Goal: Transaction & Acquisition: Download file/media

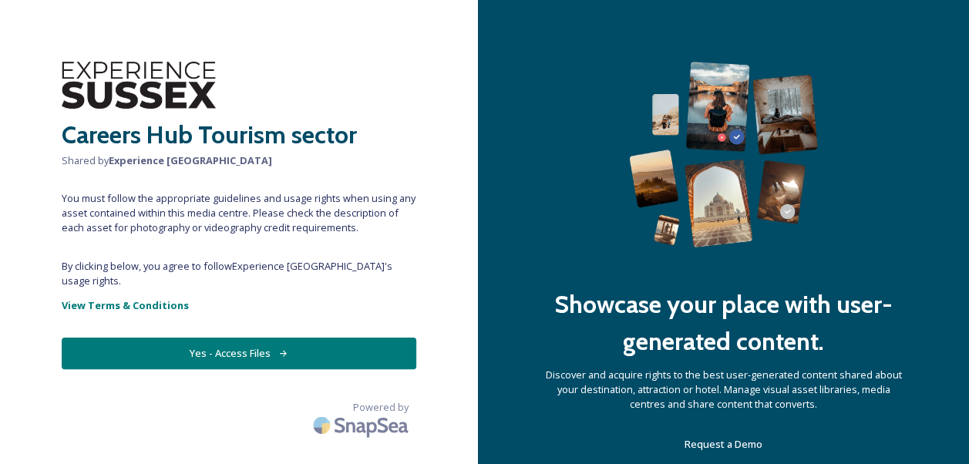
click at [298, 338] on button "Yes - Access Files" at bounding box center [239, 354] width 355 height 32
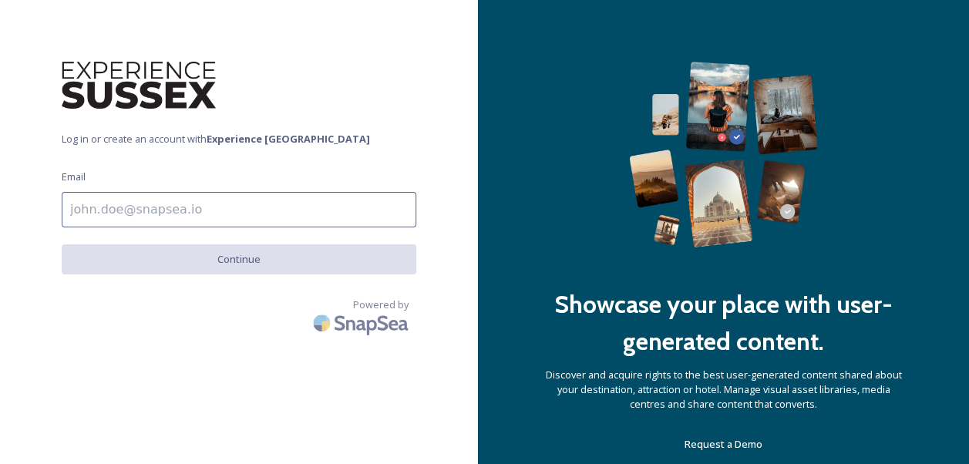
click at [278, 211] on input at bounding box center [239, 209] width 355 height 35
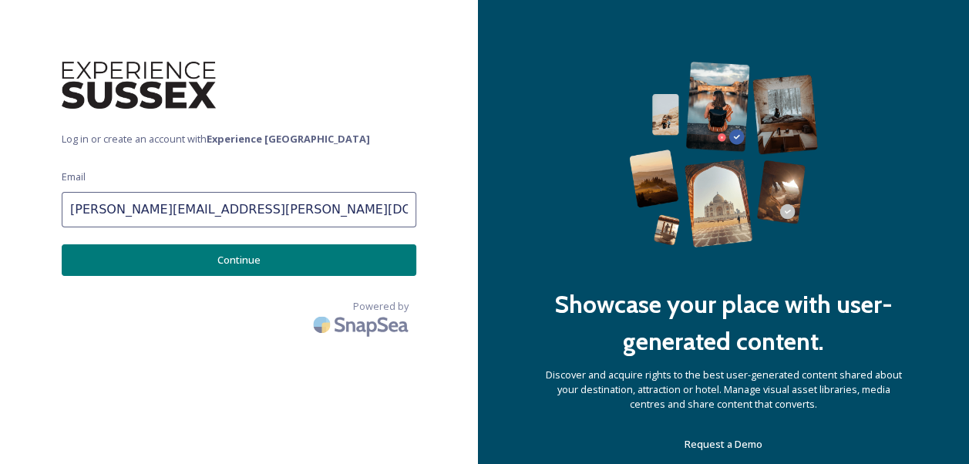
type input "[PERSON_NAME][EMAIL_ADDRESS][PERSON_NAME][DOMAIN_NAME]"
click at [278, 258] on button "Continue" at bounding box center [239, 260] width 355 height 32
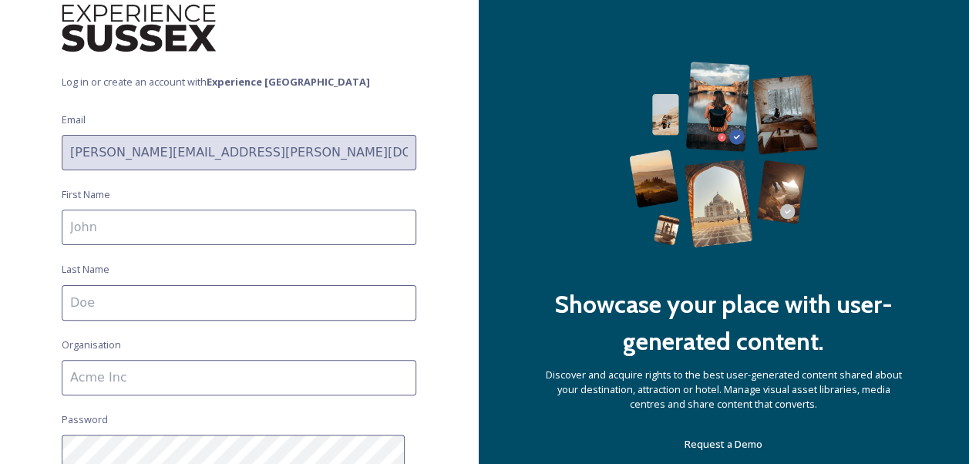
scroll to position [77, 0]
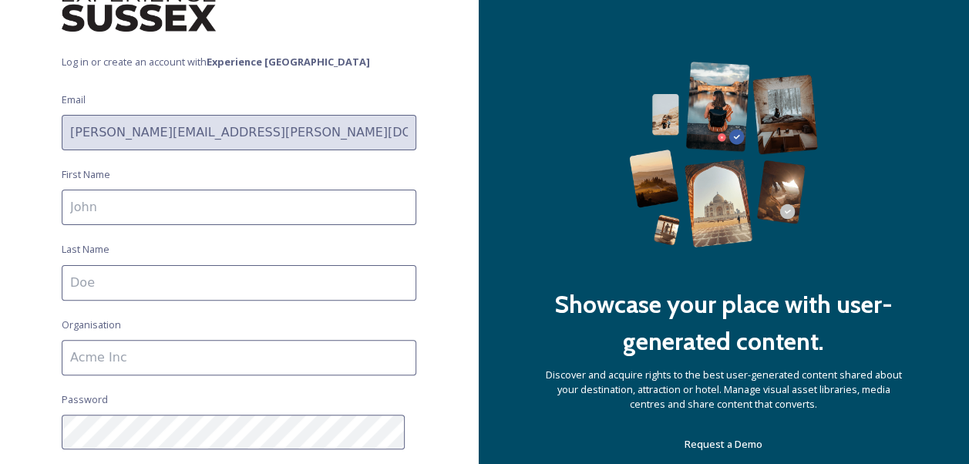
click at [279, 216] on input at bounding box center [239, 207] width 355 height 35
type input "[PERSON_NAME]"
click at [273, 279] on input at bounding box center [239, 282] width 355 height 35
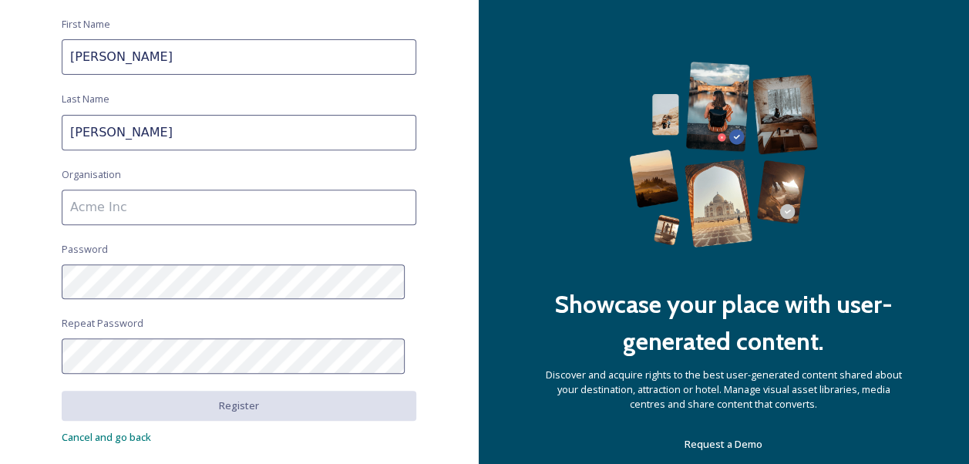
scroll to position [231, 0]
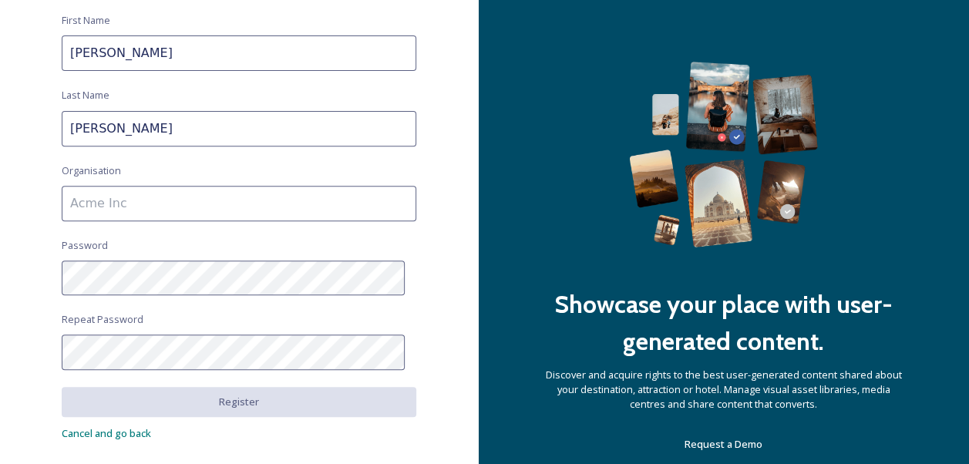
type input "[PERSON_NAME]"
click at [216, 197] on input at bounding box center [239, 203] width 355 height 35
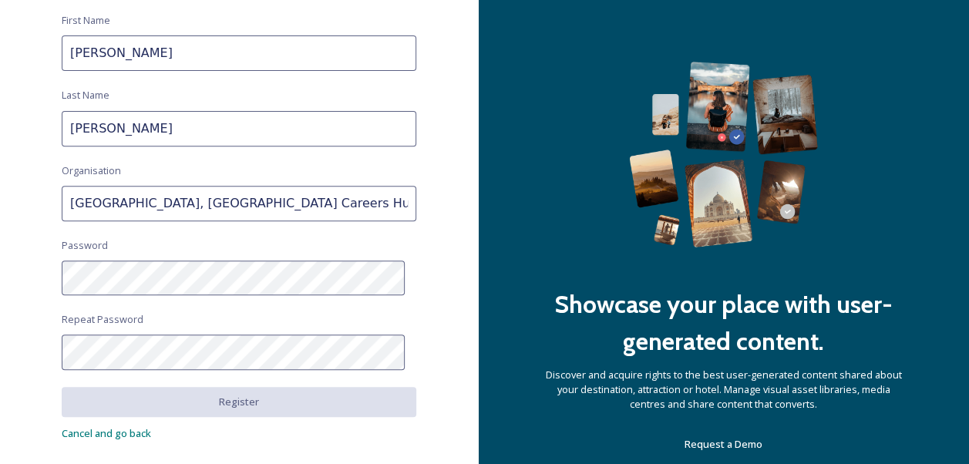
type input "[GEOGRAPHIC_DATA], [GEOGRAPHIC_DATA] Careers Hub"
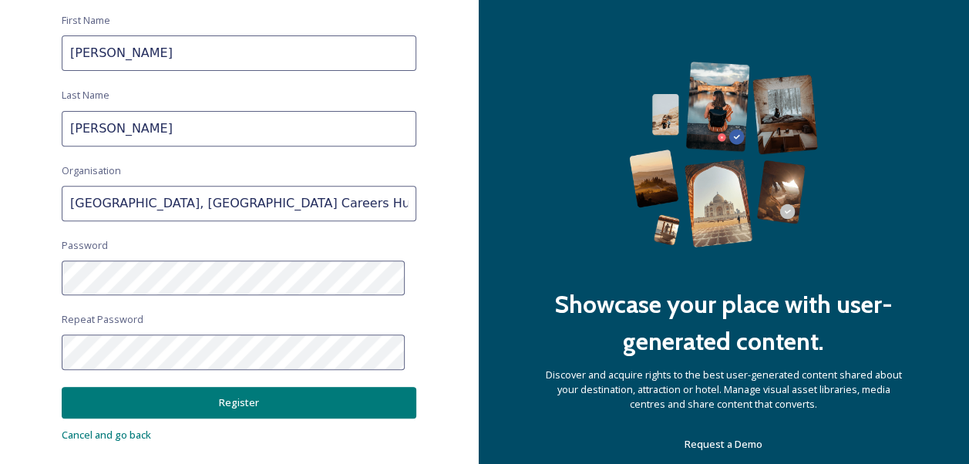
click at [264, 395] on button "Register" at bounding box center [239, 403] width 355 height 32
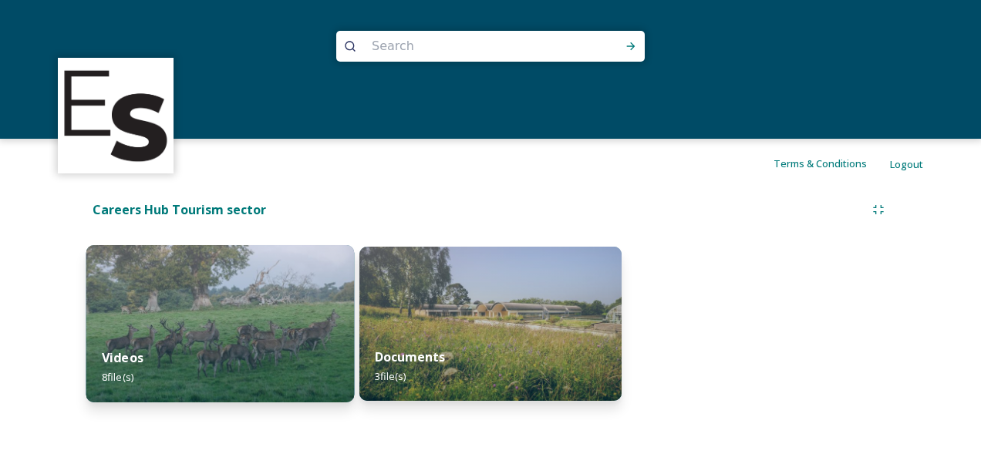
click at [274, 326] on img at bounding box center [219, 323] width 267 height 157
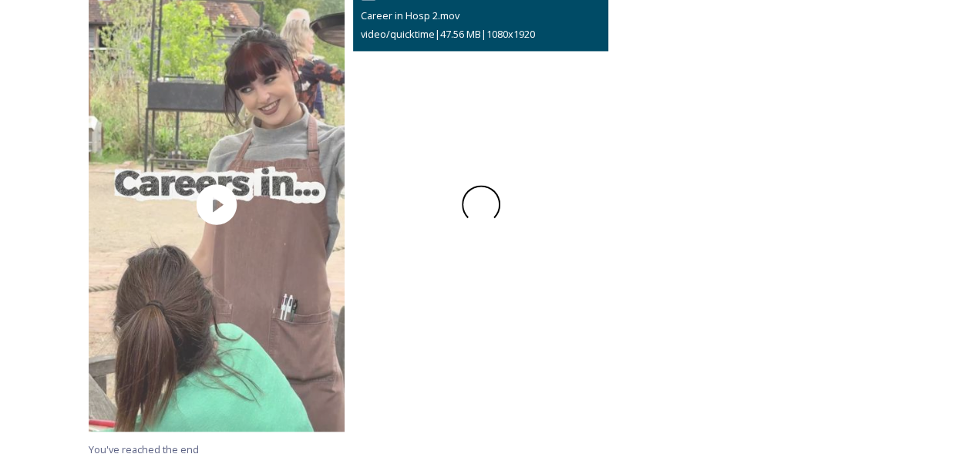
scroll to position [1244, 0]
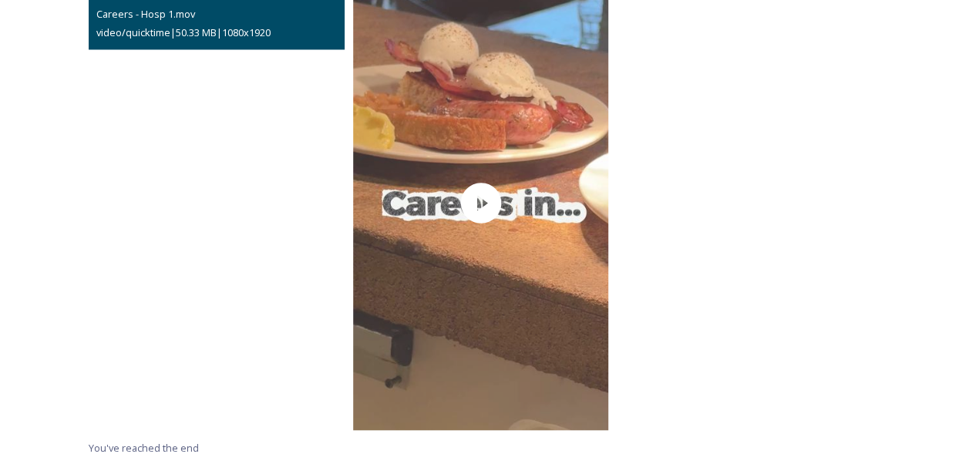
click at [220, 210] on video "Careers - Hosp 1.mov" at bounding box center [217, 202] width 256 height 455
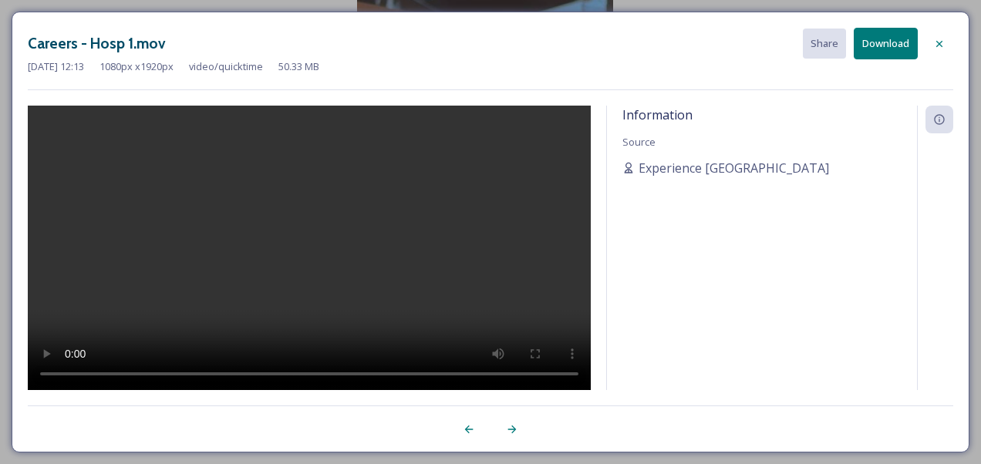
click at [936, 44] on icon at bounding box center [939, 44] width 12 height 12
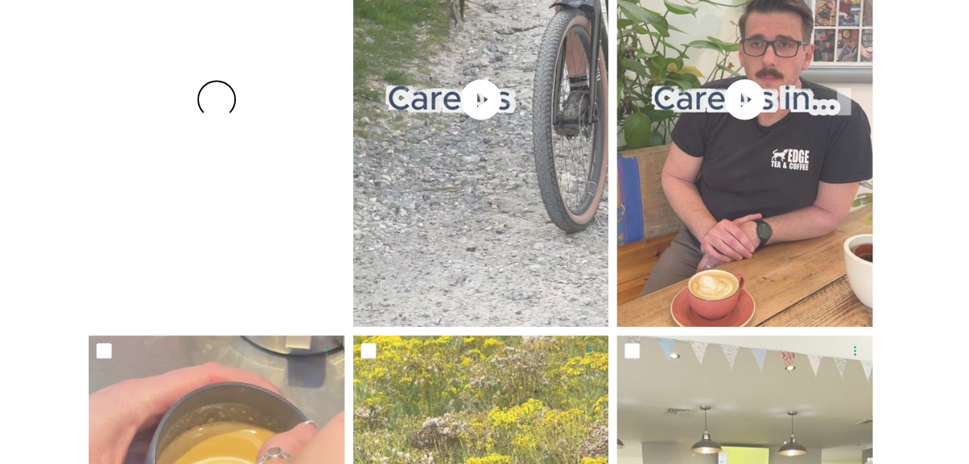
scroll to position [396, 0]
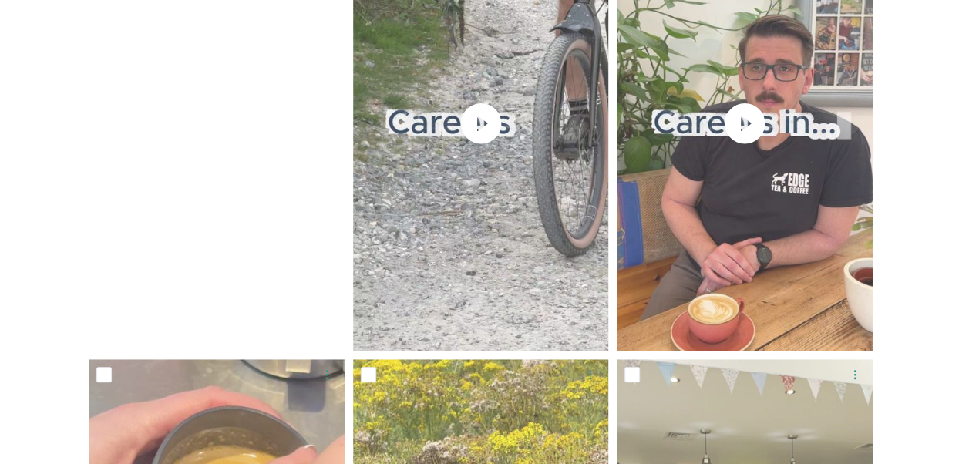
click at [210, 125] on video "Careers in Watersports.mov" at bounding box center [217, 123] width 256 height 455
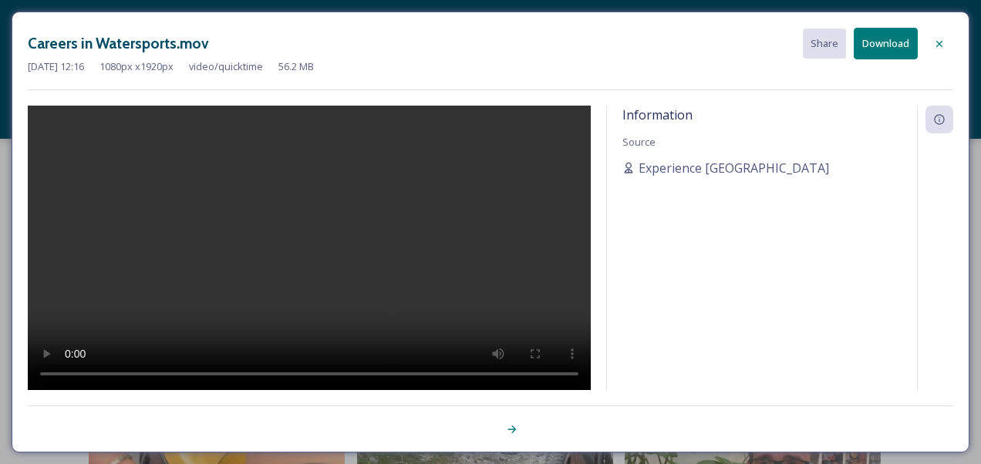
click at [939, 45] on icon at bounding box center [939, 44] width 12 height 12
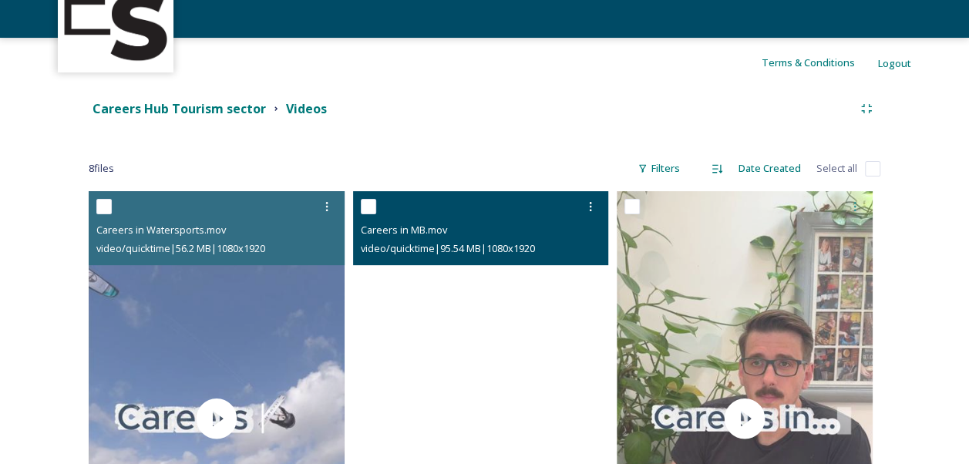
scroll to position [77, 0]
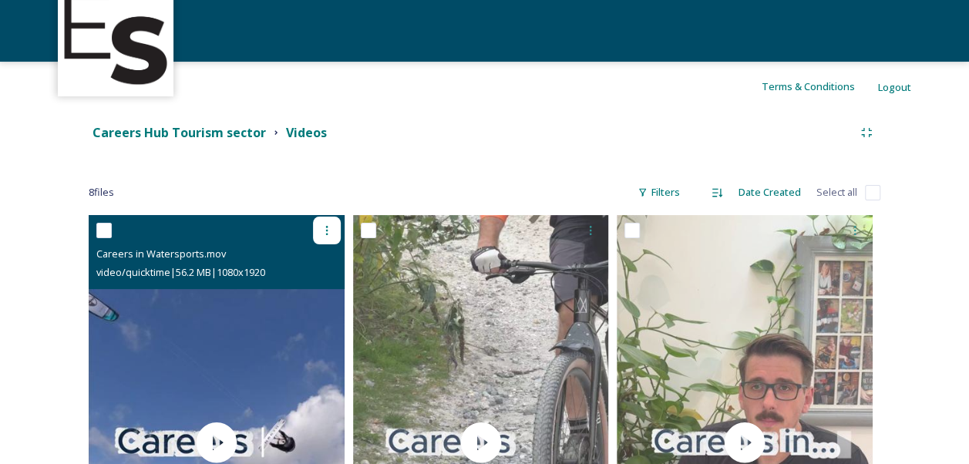
click at [321, 224] on icon at bounding box center [327, 230] width 12 height 12
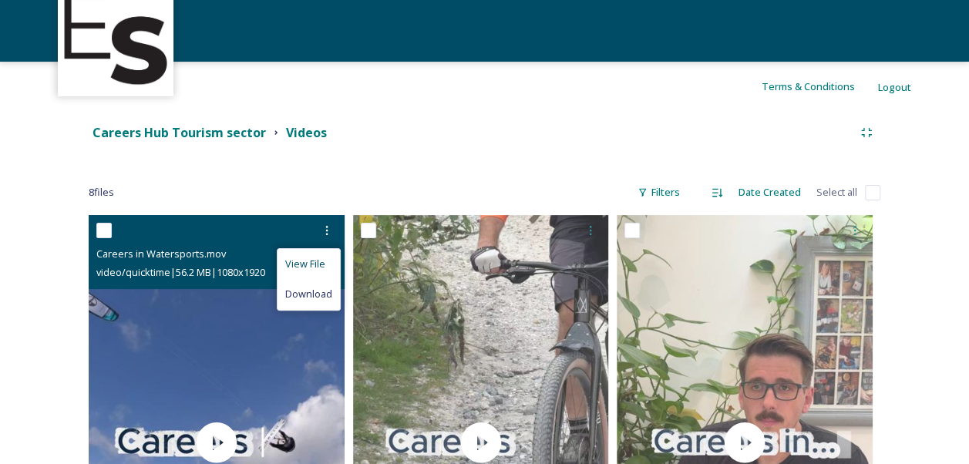
click at [307, 263] on span "View File" at bounding box center [305, 264] width 40 height 15
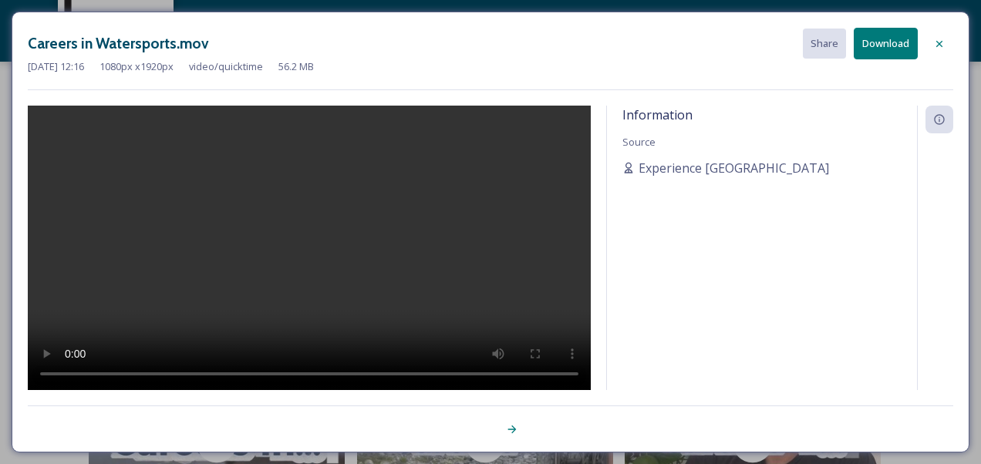
click at [896, 51] on button "Download" at bounding box center [885, 44] width 64 height 32
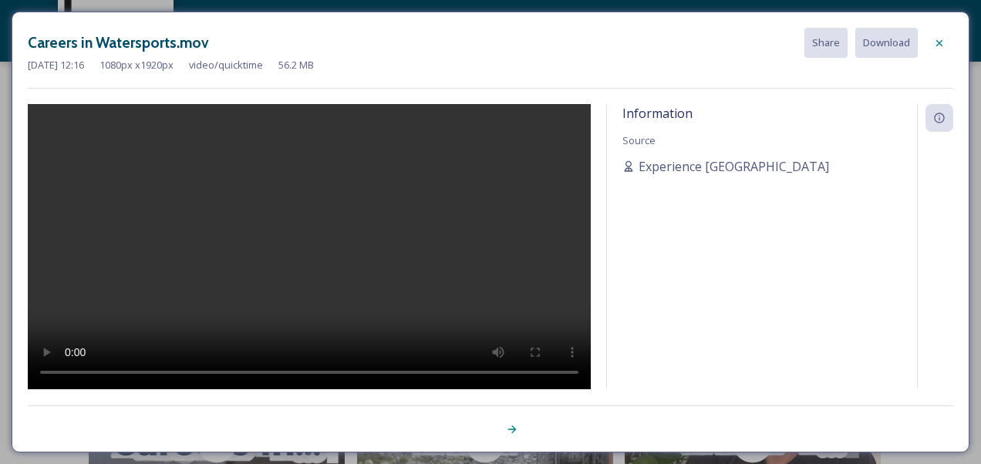
click at [937, 47] on icon at bounding box center [939, 43] width 12 height 12
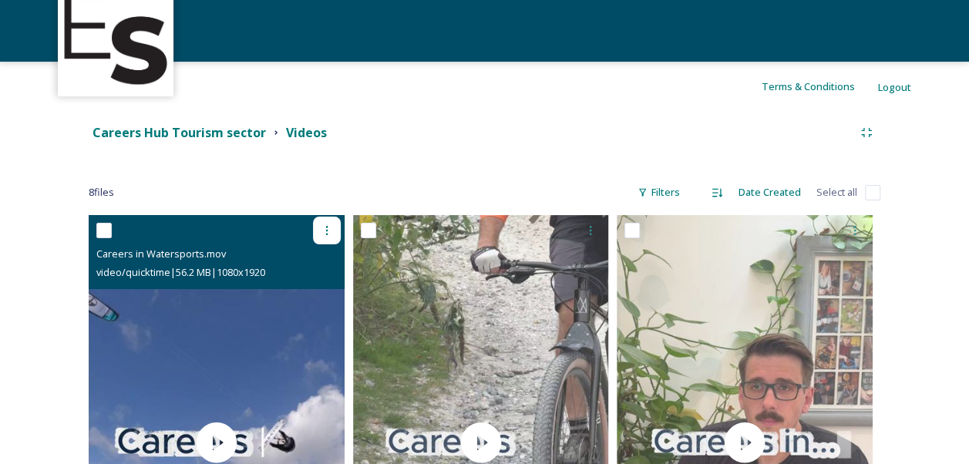
click at [331, 233] on icon at bounding box center [327, 230] width 12 height 12
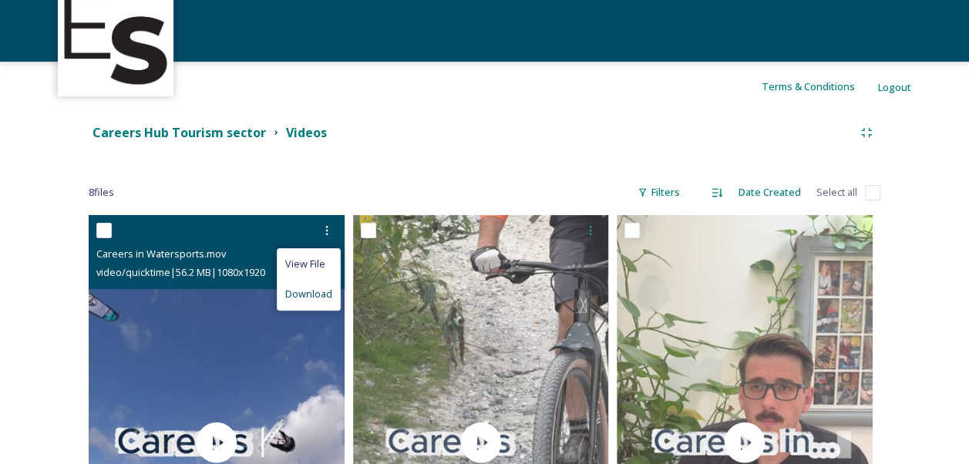
click at [310, 291] on span "Download" at bounding box center [308, 294] width 47 height 15
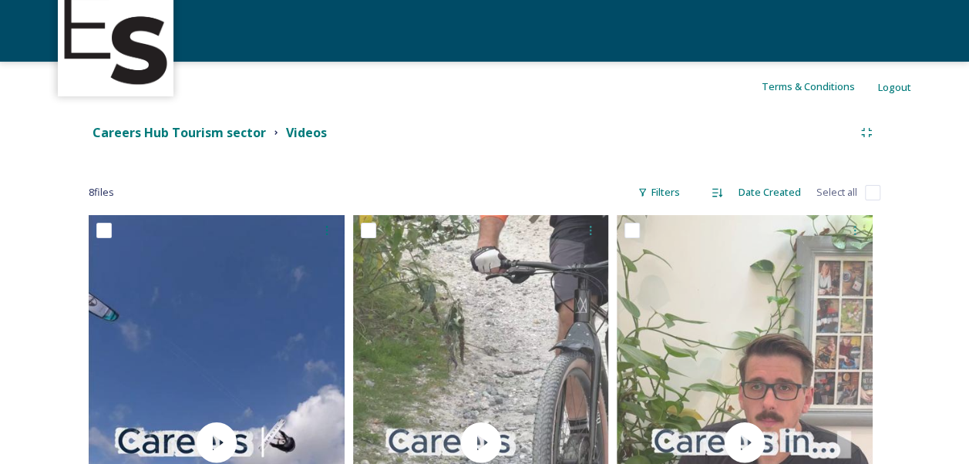
click at [634, 103] on div "Terms & Conditions Logout" at bounding box center [484, 86] width 969 height 49
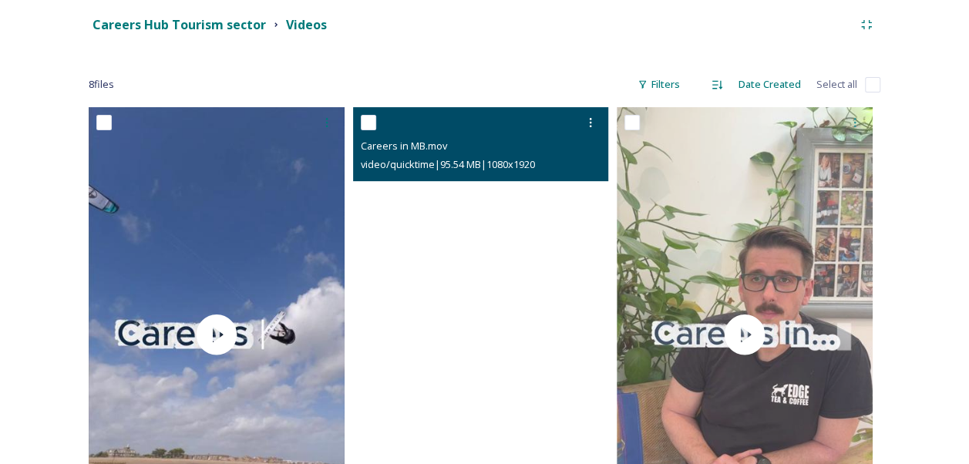
scroll to position [231, 0]
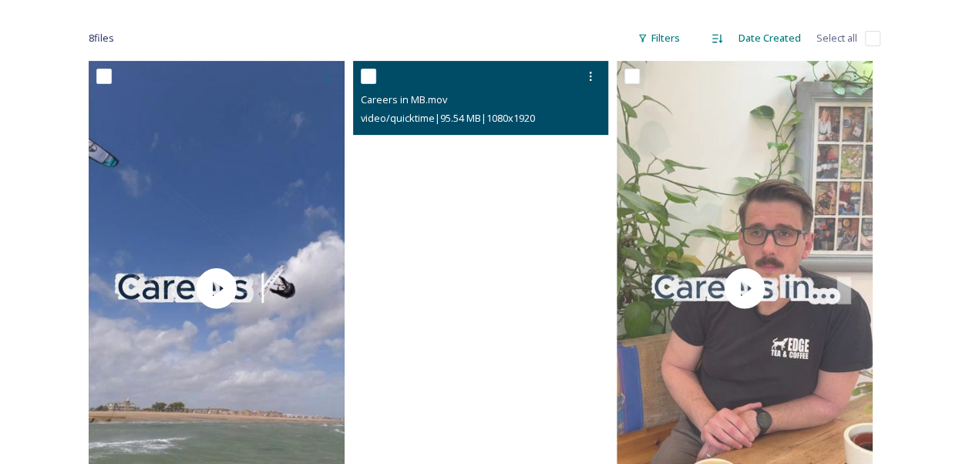
click at [490, 291] on video "Careers in MB.mov" at bounding box center [481, 288] width 256 height 455
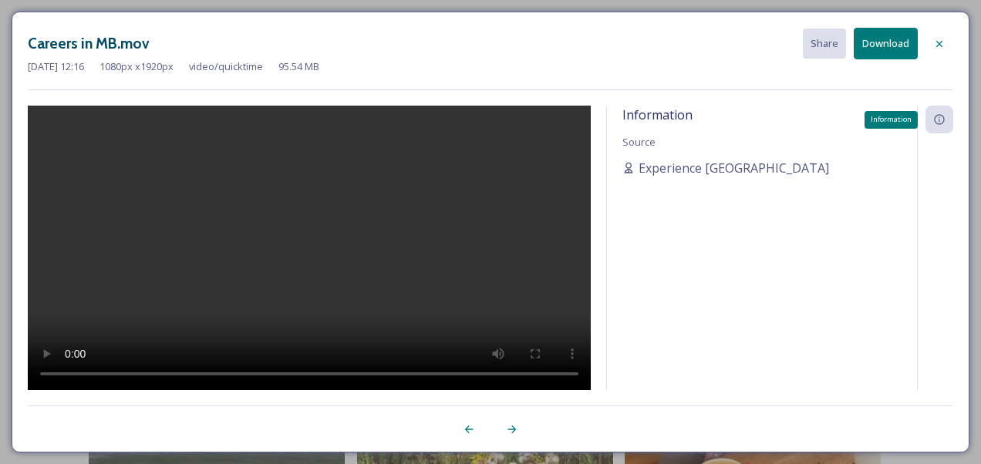
click at [943, 123] on icon at bounding box center [939, 119] width 12 height 12
click at [510, 429] on icon at bounding box center [512, 429] width 12 height 12
click at [942, 45] on icon at bounding box center [939, 44] width 12 height 12
